Goal: Information Seeking & Learning: Check status

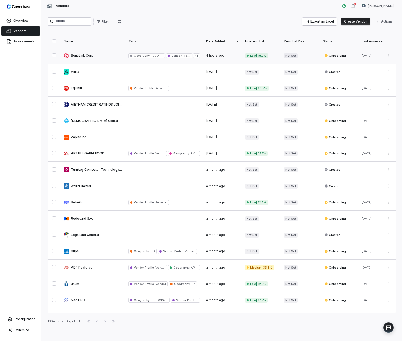
click at [79, 55] on link at bounding box center [93, 56] width 65 height 16
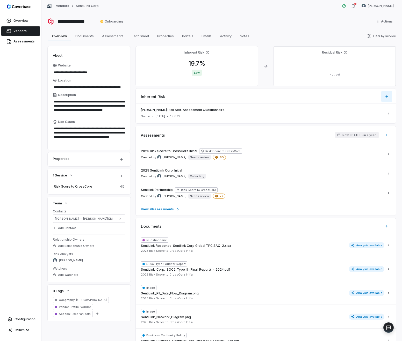
click at [382, 94] on html "**********" at bounding box center [201, 170] width 402 height 341
click at [284, 98] on html "**********" at bounding box center [201, 170] width 402 height 341
click at [169, 110] on span "[PERSON_NAME] Risk Self-Assessment Questionnaire" at bounding box center [262, 110] width 243 height 4
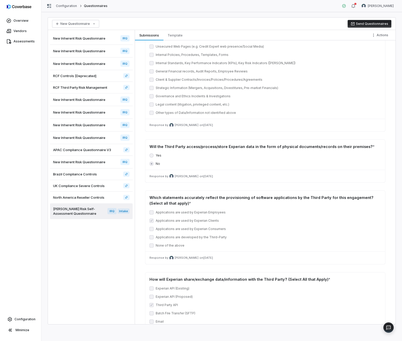
scroll to position [1242, 0]
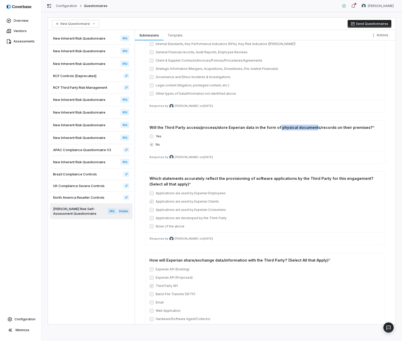
drag, startPoint x: 275, startPoint y: 127, endPoint x: 311, endPoint y: 124, distance: 35.8
click at [311, 125] on div "Will the Third Party access/process/store Experian data in the form of physical…" at bounding box center [264, 128] width 231 height 6
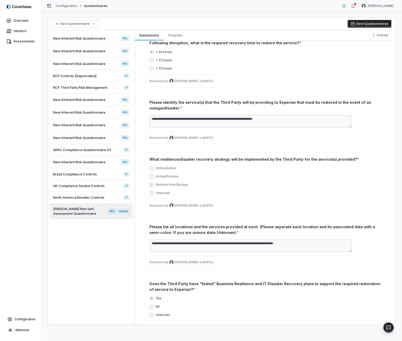
scroll to position [2681, 0]
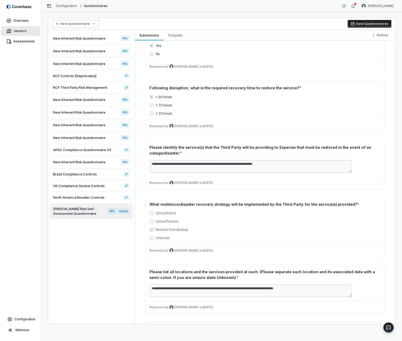
click at [18, 31] on span "Vendors" at bounding box center [19, 31] width 13 height 4
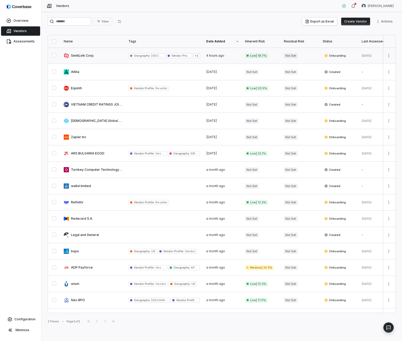
drag, startPoint x: 246, startPoint y: 56, endPoint x: 262, endPoint y: 54, distance: 15.7
click at [262, 54] on span "Low | 19.7%" at bounding box center [256, 55] width 23 height 5
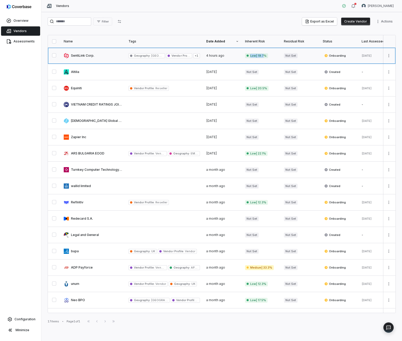
click at [77, 56] on link at bounding box center [93, 56] width 65 height 16
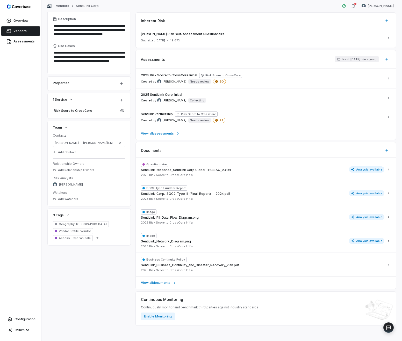
scroll to position [50, 0]
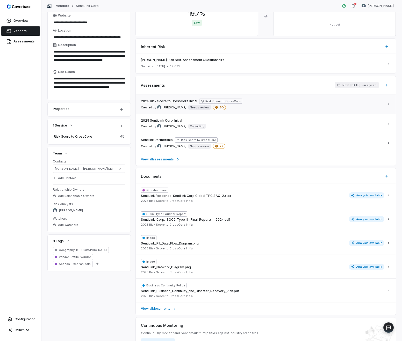
click at [158, 102] on span "2025 Risk Score to CrossCore Initial" at bounding box center [169, 101] width 56 height 4
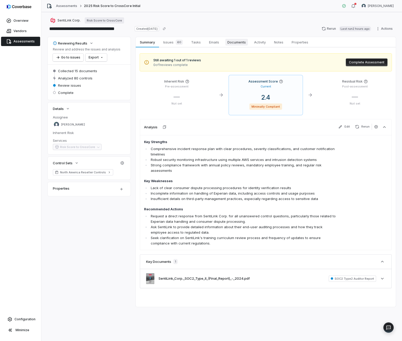
click at [237, 42] on span "Documents" at bounding box center [236, 42] width 23 height 7
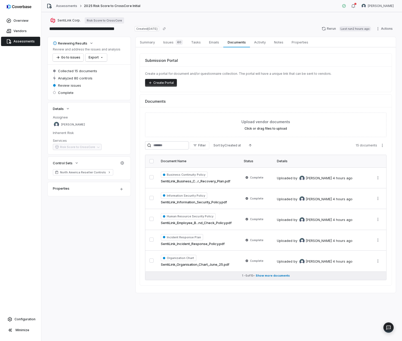
click at [266, 276] on span "Show more documents" at bounding box center [272, 276] width 34 height 4
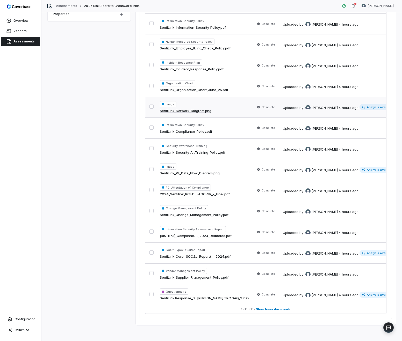
scroll to position [176, 0]
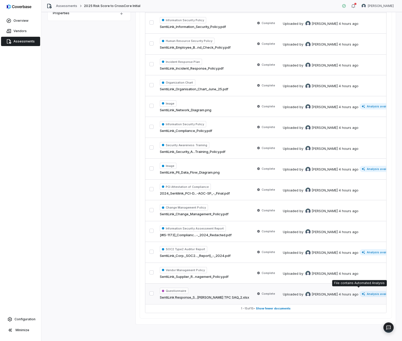
click at [359, 291] on span "Analysis available" at bounding box center [377, 294] width 36 height 6
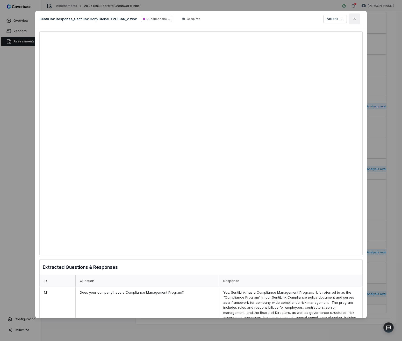
click at [353, 21] on button "Close" at bounding box center [354, 18] width 11 height 11
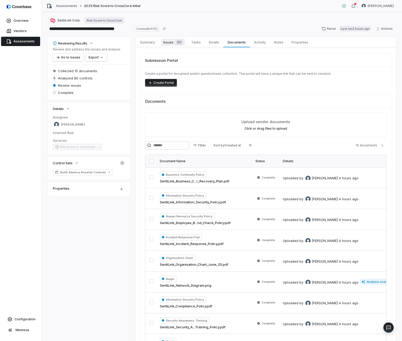
click at [169, 43] on span "Issues 60" at bounding box center [173, 42] width 24 height 7
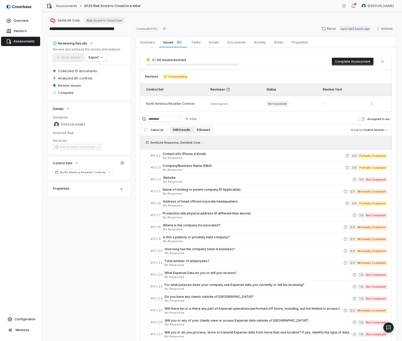
click at [176, 130] on button "All 80 results" at bounding box center [181, 129] width 24 height 7
click at [23, 31] on span "Vendors" at bounding box center [19, 31] width 13 height 4
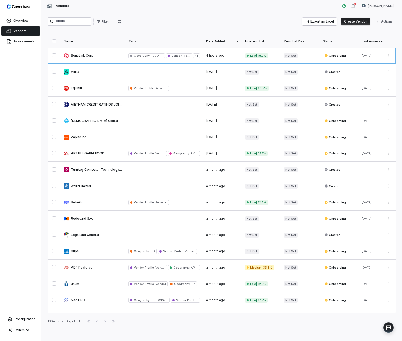
type textarea "*"
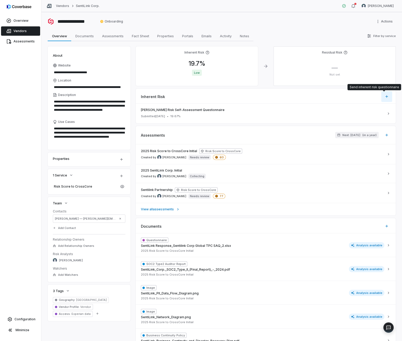
click at [383, 93] on html "**********" at bounding box center [201, 170] width 402 height 341
click at [164, 151] on html "**********" at bounding box center [201, 170] width 402 height 341
click at [166, 193] on div "Sentilink Partnership Risk Score to CrossCore Created by [PERSON_NAME] Needs re…" at bounding box center [262, 192] width 243 height 11
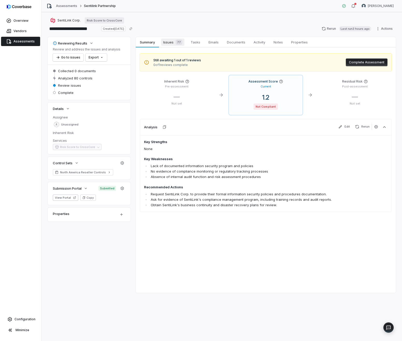
click at [173, 43] on span "Issues 77" at bounding box center [172, 42] width 23 height 7
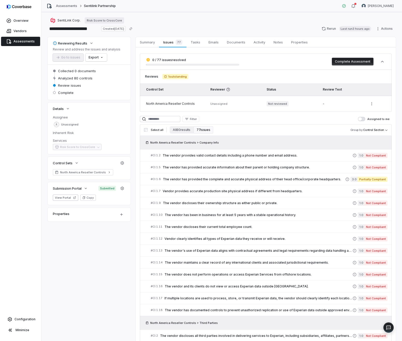
click at [243, 42] on span "Documents" at bounding box center [236, 42] width 23 height 7
